Goal: Transaction & Acquisition: Purchase product/service

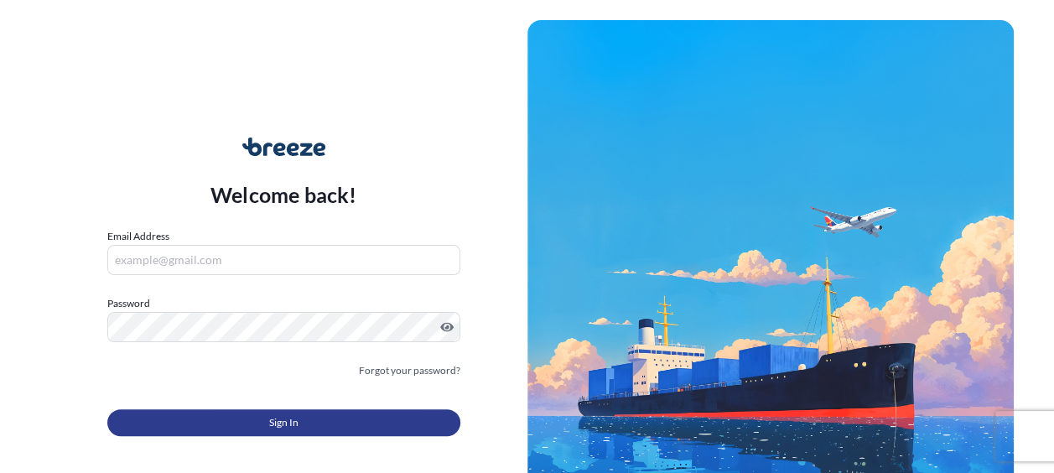
type input "[PERSON_NAME][EMAIL_ADDRESS][PERSON_NAME][DOMAIN_NAME]"
click at [286, 411] on button "Sign In" at bounding box center [283, 422] width 353 height 27
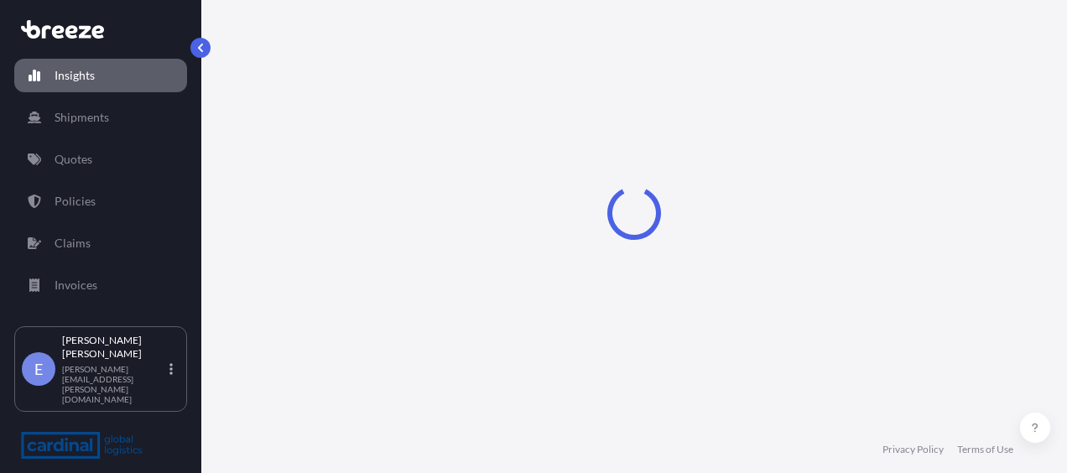
select select "2025"
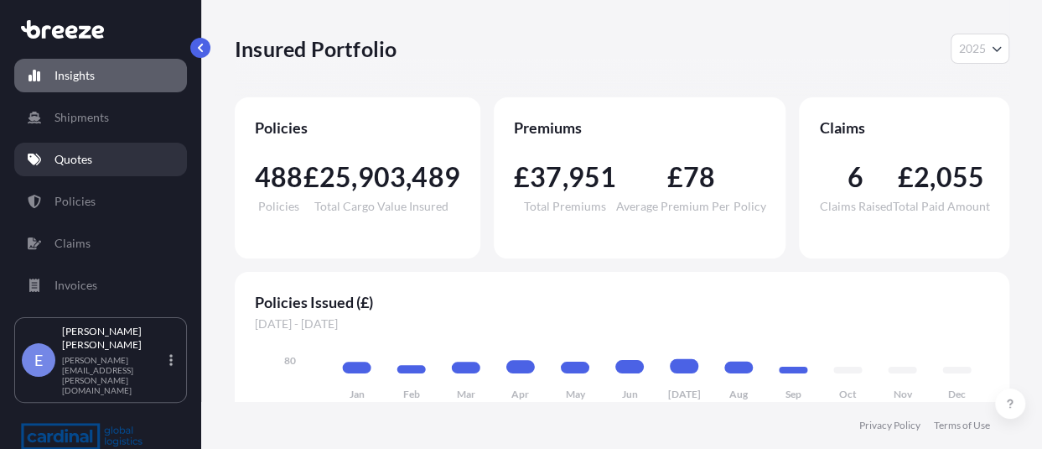
click at [86, 174] on link "Quotes" at bounding box center [100, 160] width 173 height 34
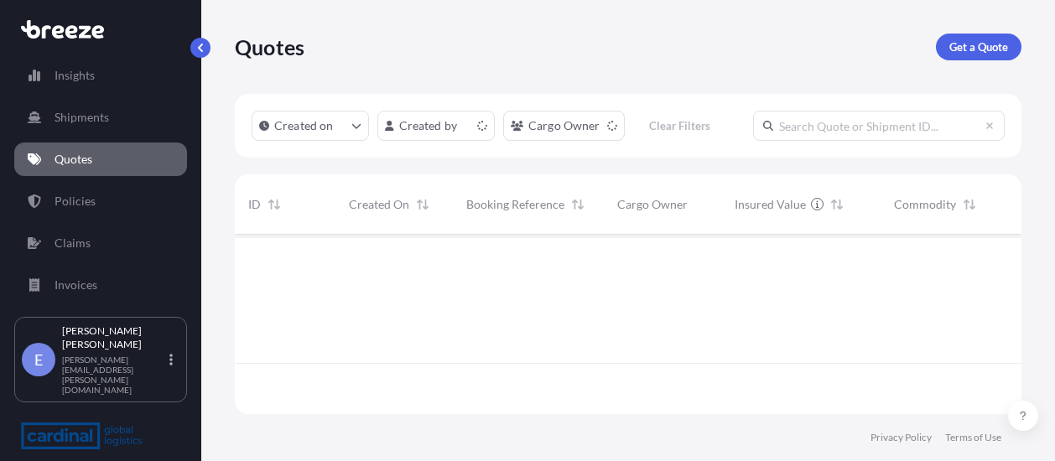
scroll to position [176, 773]
click at [979, 52] on p "Get a Quote" at bounding box center [978, 47] width 59 height 17
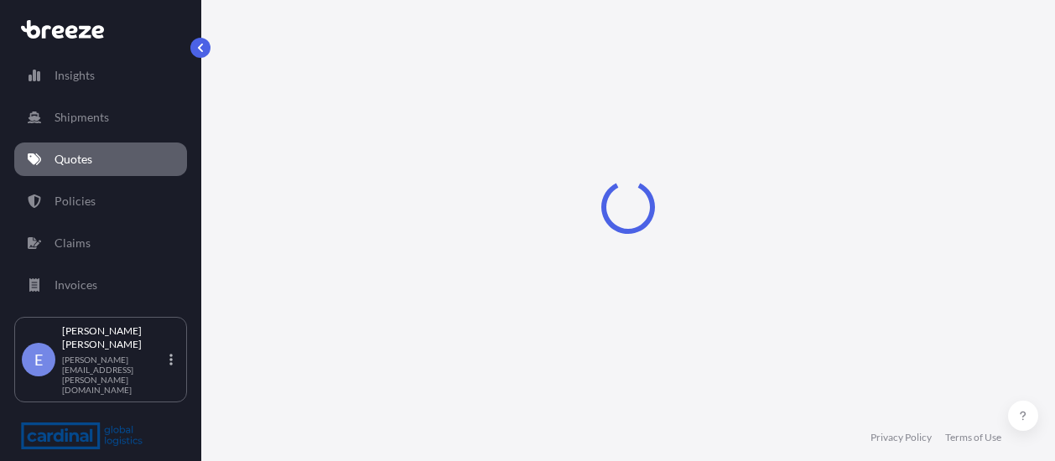
select select "Sea"
select select "1"
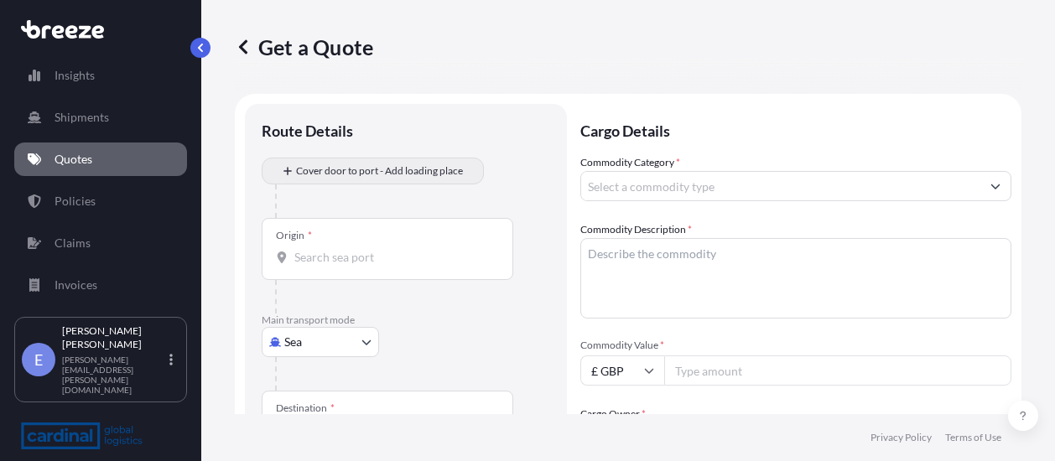
scroll to position [27, 0]
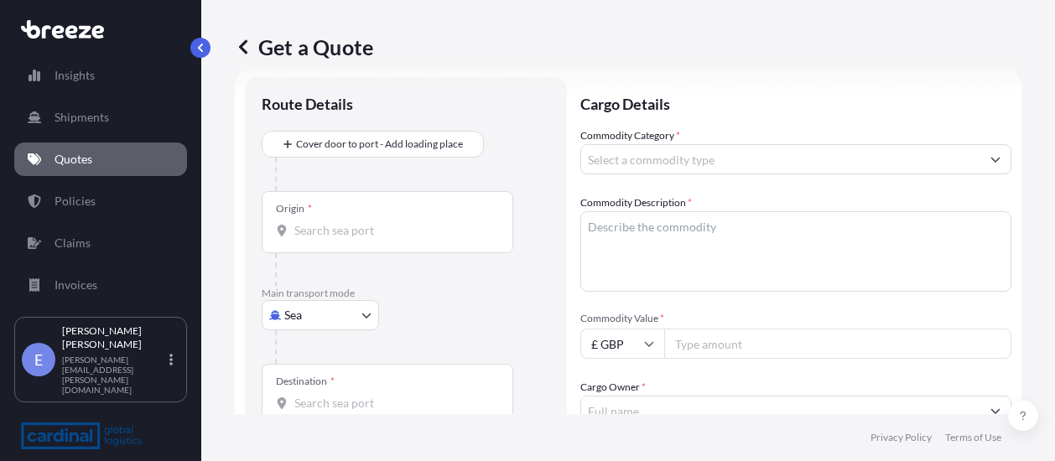
click at [336, 306] on body "Insights Shipments Quotes Policies Claims Invoices E [PERSON_NAME] [PERSON_NAME…" at bounding box center [527, 230] width 1055 height 461
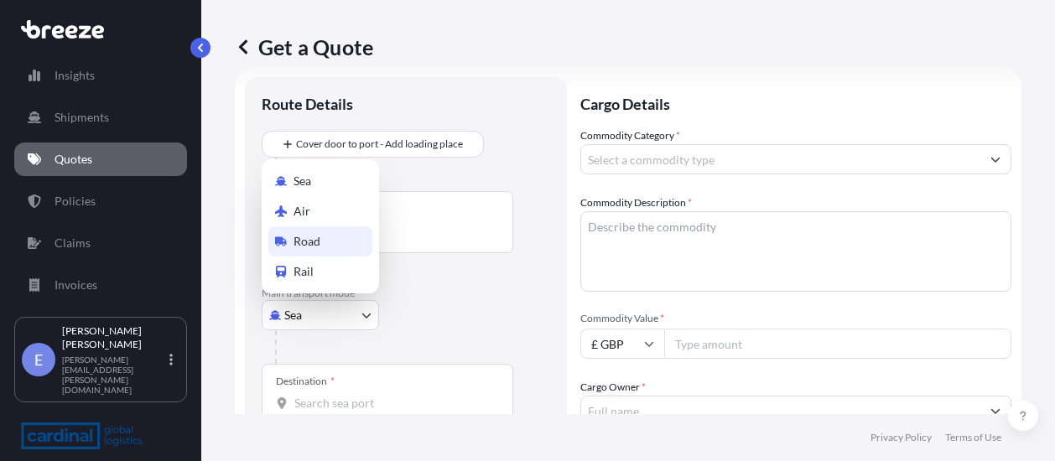
click at [333, 250] on div "Road" at bounding box center [320, 241] width 104 height 30
select select "Road"
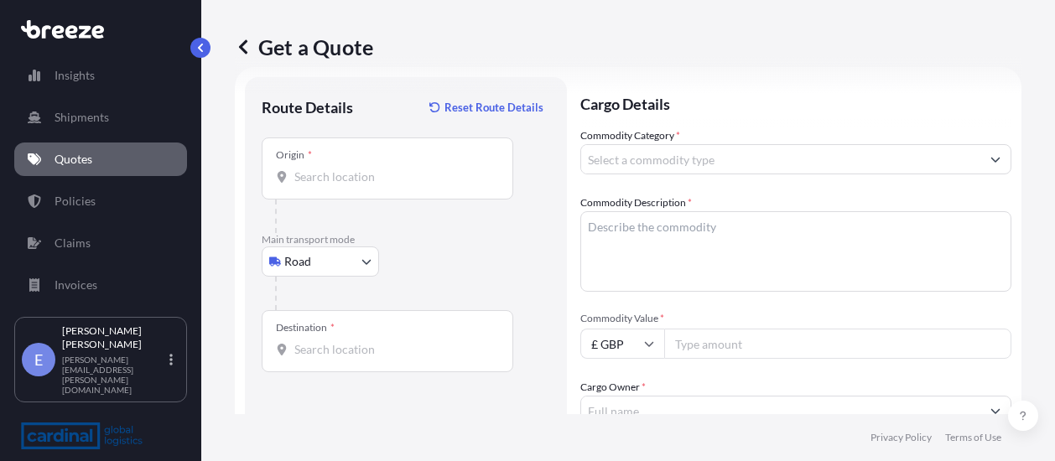
click at [896, 119] on p "Cargo Details" at bounding box center [795, 102] width 431 height 50
click at [354, 183] on input "Origin *" at bounding box center [393, 177] width 198 height 17
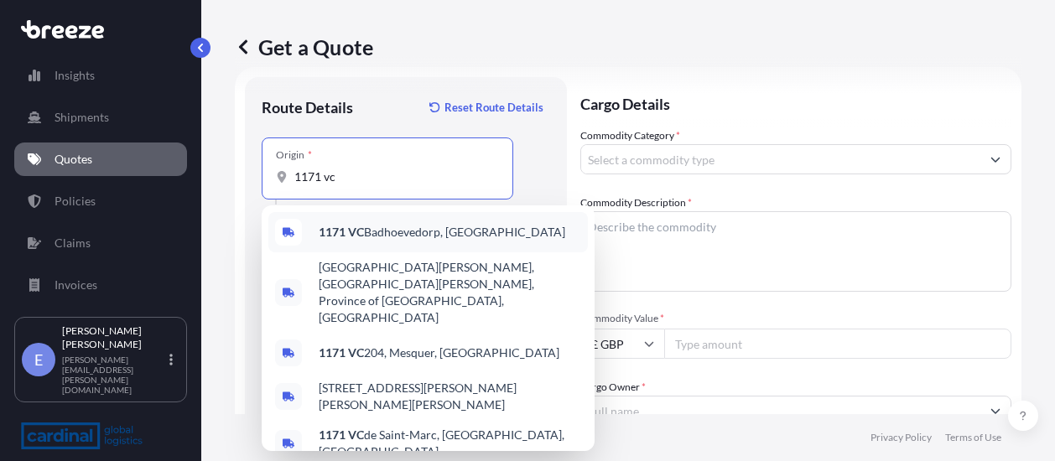
click at [381, 237] on span "1171 VC Badhoevedorp, [GEOGRAPHIC_DATA]" at bounding box center [442, 232] width 247 height 17
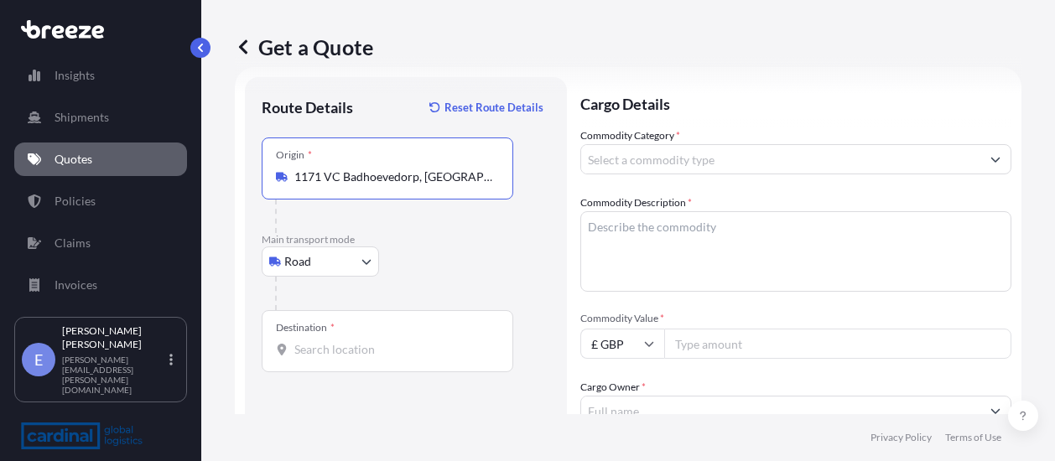
type input "1171 VC Badhoevedorp, [GEOGRAPHIC_DATA]"
click at [336, 335] on div "Destination *" at bounding box center [388, 341] width 252 height 62
click at [336, 341] on input "Destination *" at bounding box center [393, 349] width 198 height 17
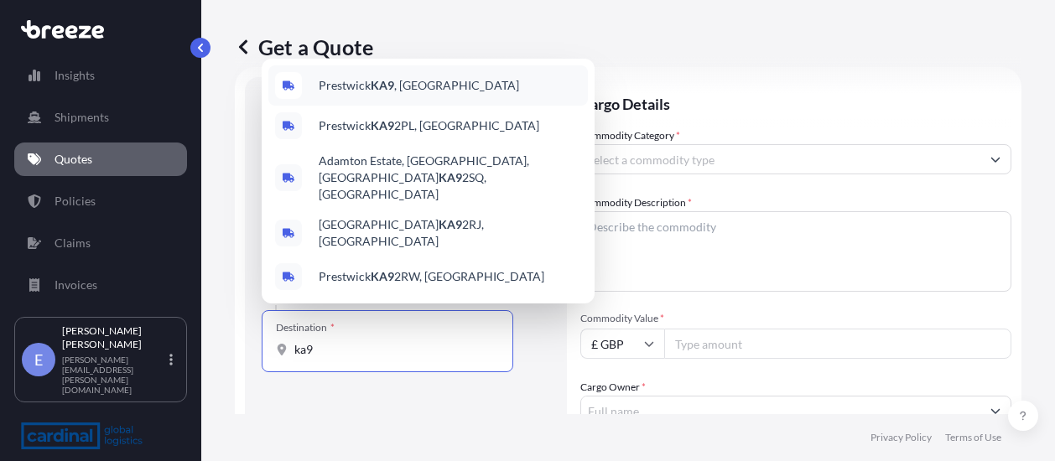
click at [413, 94] on span "Prestwick KA9 , [GEOGRAPHIC_DATA]" at bounding box center [419, 85] width 200 height 17
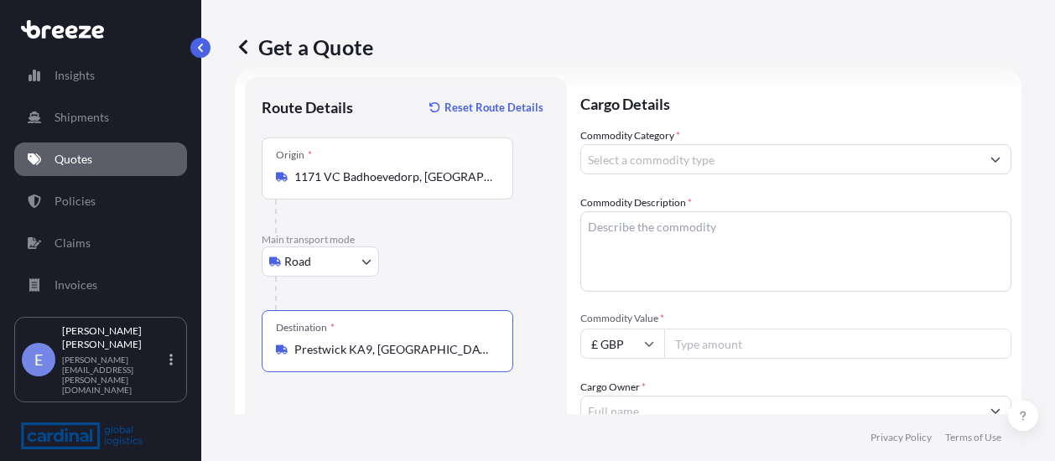
type input "Prestwick KA9, [GEOGRAPHIC_DATA]"
click at [641, 174] on div "Commodity Category * Commodity Description * Commodity Value * £ GBP Cargo Owne…" at bounding box center [795, 410] width 431 height 567
click at [639, 166] on input "Commodity Category *" at bounding box center [780, 159] width 399 height 30
type input "Aircraft/Helicopters: Parts and Accessories, but excluding Aircraft Engines"
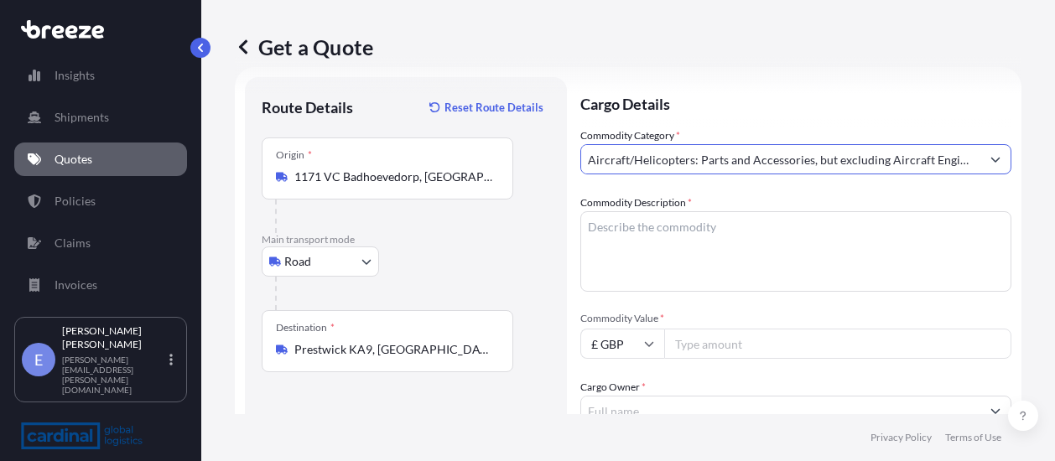
click at [671, 227] on textarea "Commodity Description *" at bounding box center [795, 251] width 431 height 80
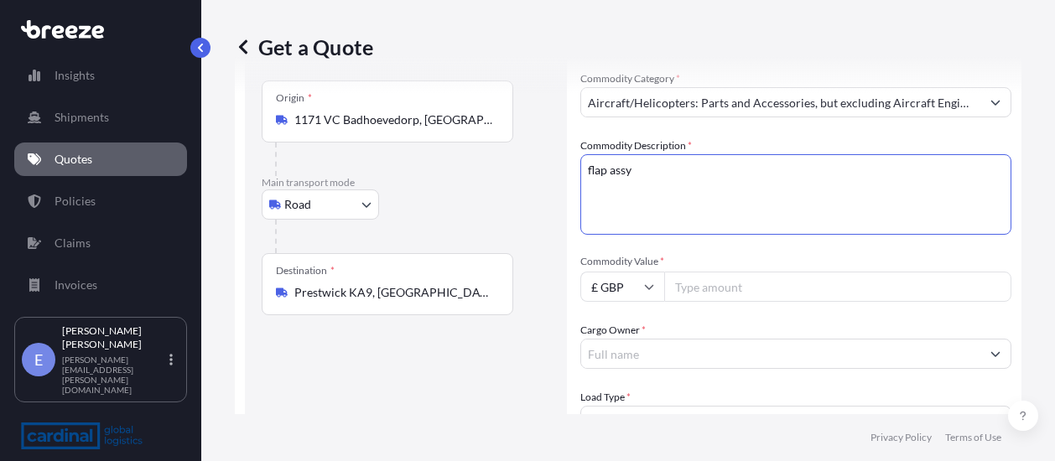
scroll to position [111, 0]
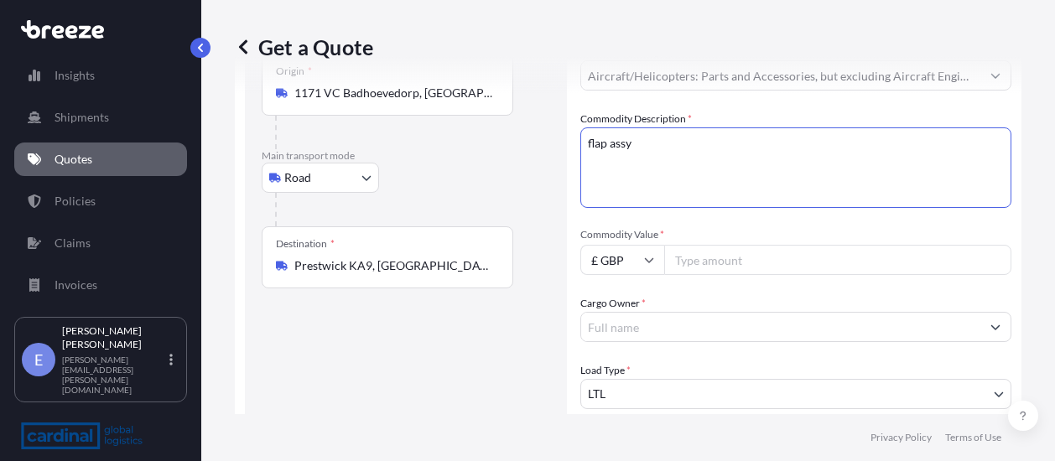
type textarea "flap assy"
click at [631, 263] on input "£ GBP" at bounding box center [622, 260] width 84 height 30
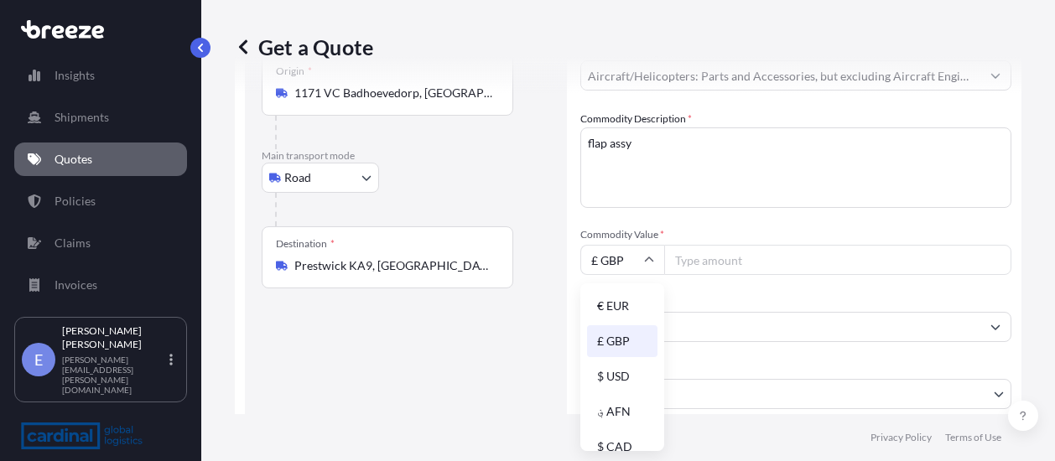
drag, startPoint x: 619, startPoint y: 303, endPoint x: 631, endPoint y: 296, distance: 13.5
click at [619, 303] on div "€ EUR" at bounding box center [622, 306] width 70 height 32
click at [712, 252] on input "Commodity Value *" at bounding box center [837, 260] width 347 height 30
click at [627, 260] on input "€ EUR" at bounding box center [622, 260] width 84 height 30
drag, startPoint x: 626, startPoint y: 373, endPoint x: 708, endPoint y: 304, distance: 106.5
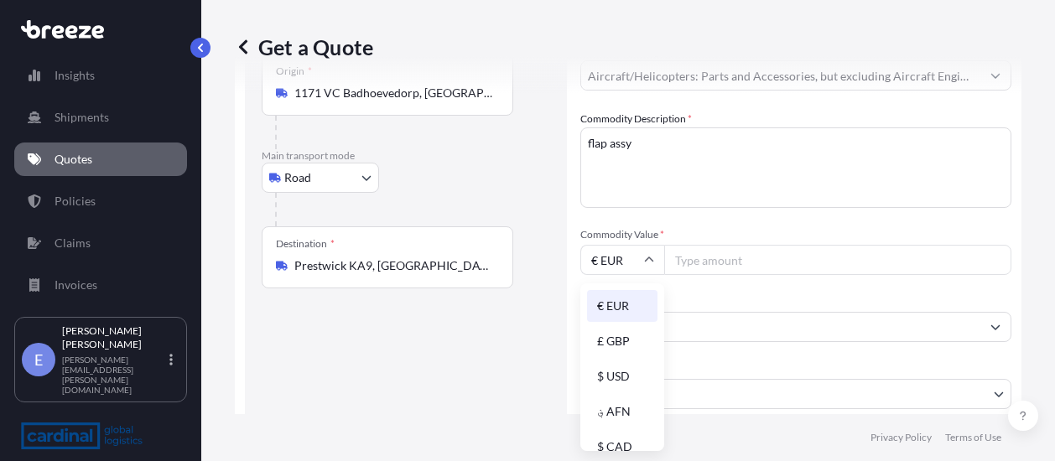
click at [627, 373] on div "$ USD" at bounding box center [622, 377] width 70 height 32
type input "$ USD"
drag, startPoint x: 721, startPoint y: 262, endPoint x: 735, endPoint y: 251, distance: 17.8
click at [724, 262] on input "Commodity Value *" at bounding box center [837, 260] width 347 height 30
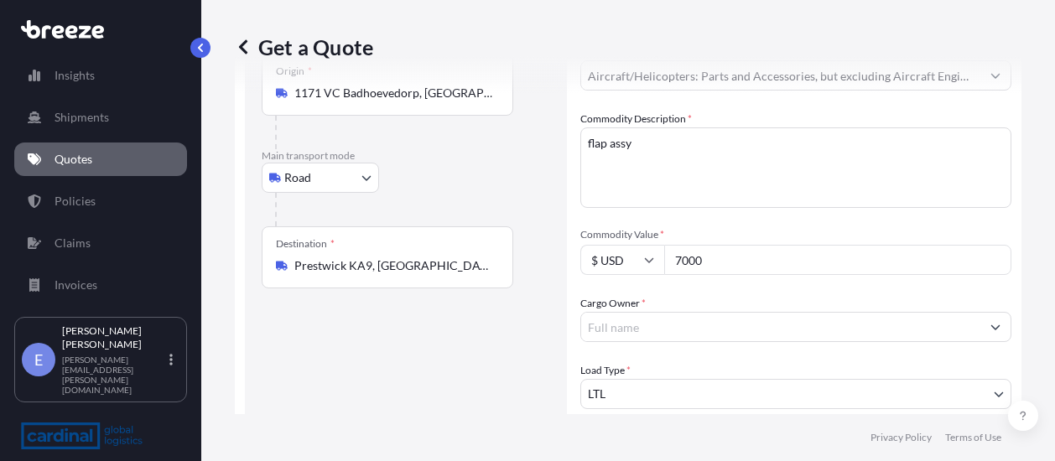
scroll to position [195, 0]
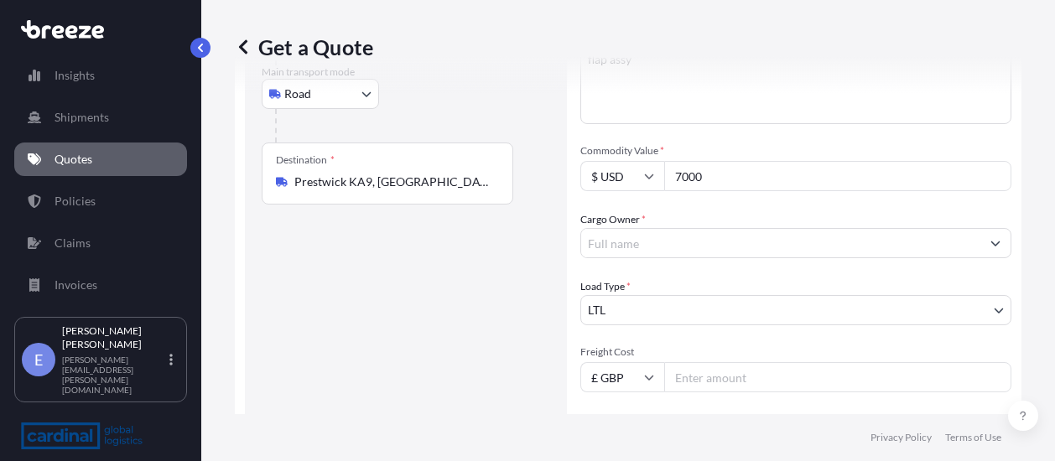
type input "7000"
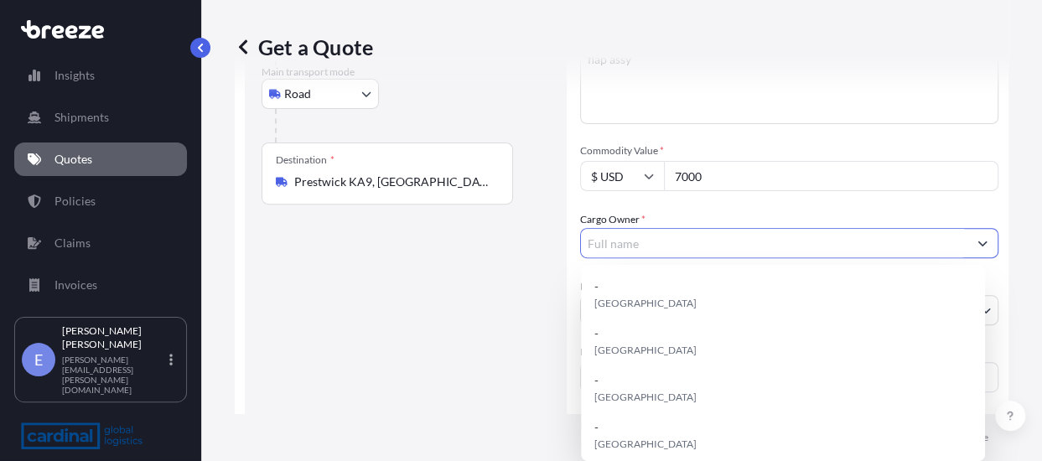
click at [669, 247] on input "Cargo Owner *" at bounding box center [774, 243] width 387 height 30
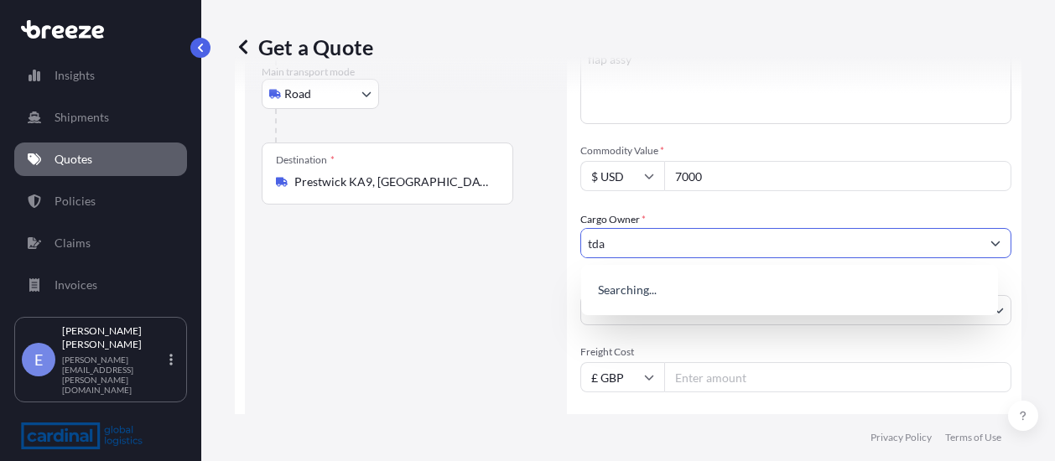
type input "tda"
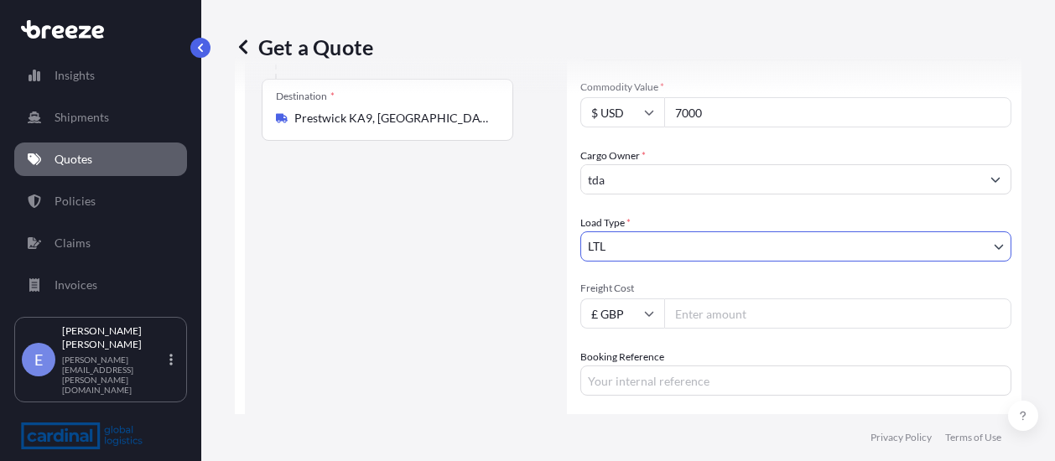
scroll to position [362, 0]
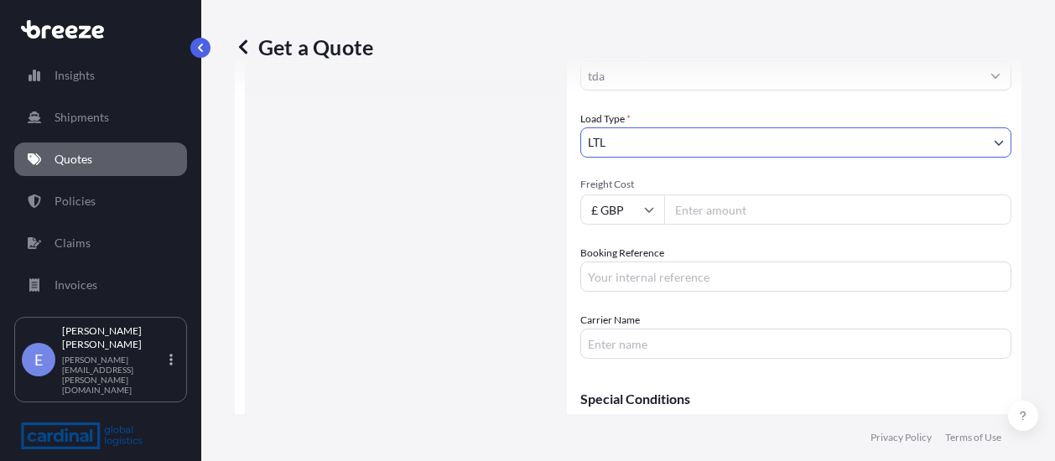
click at [689, 214] on input "Freight Cost" at bounding box center [837, 210] width 347 height 30
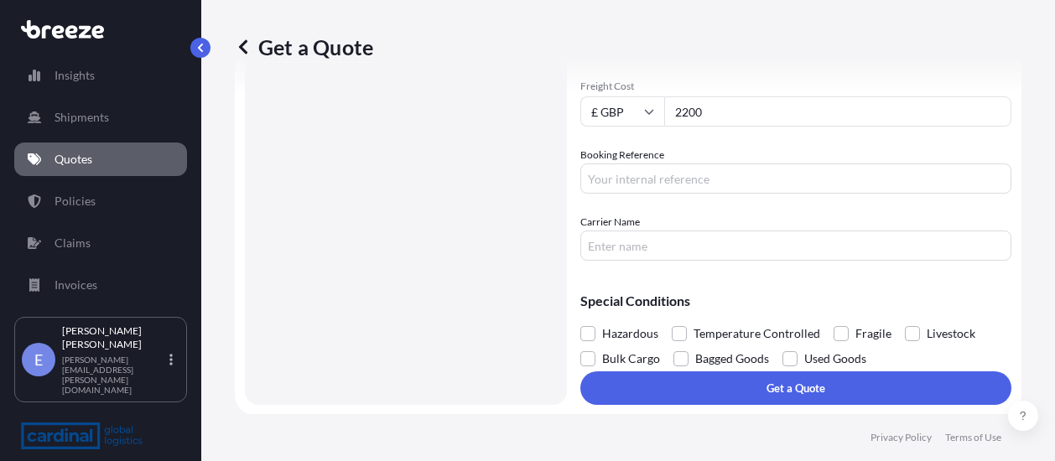
scroll to position [461, 0]
type input "2200"
click at [694, 379] on button "Get a Quote" at bounding box center [795, 388] width 431 height 34
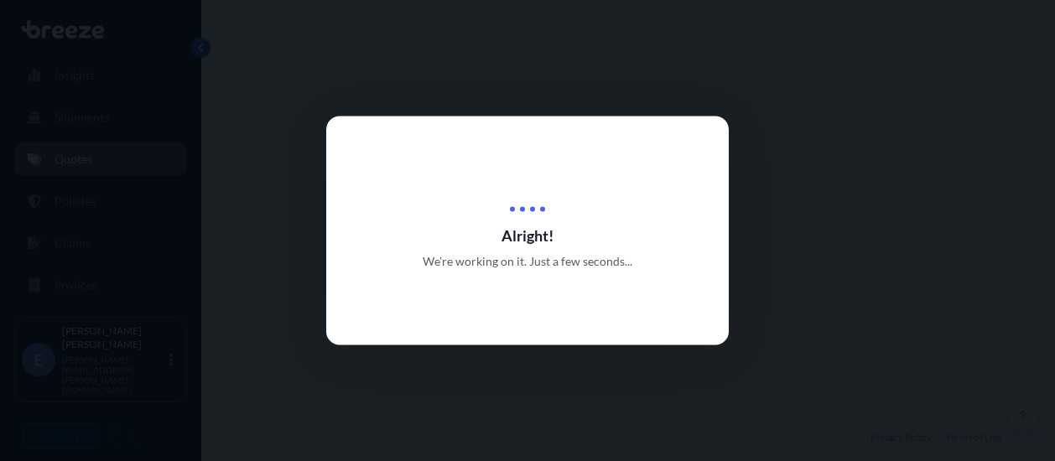
select select "Road"
select select "1"
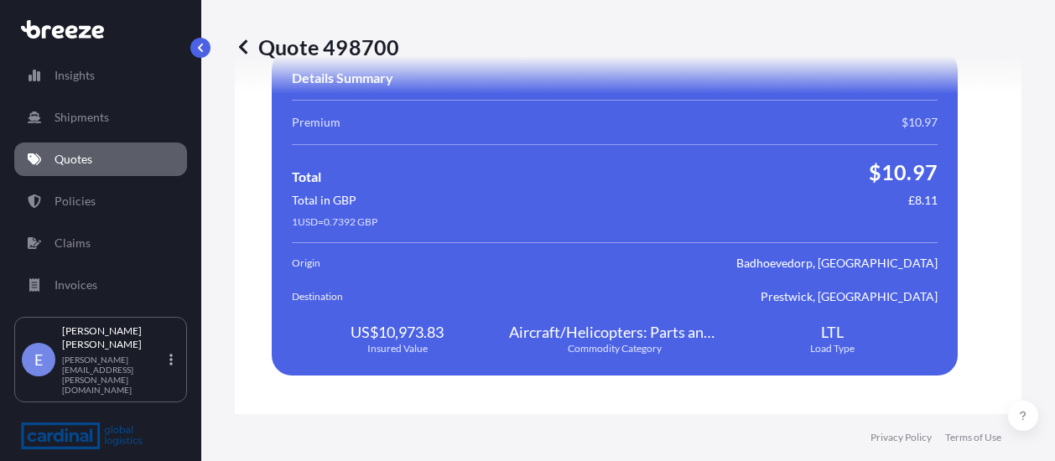
scroll to position [3120, 0]
